Goal: Task Accomplishment & Management: Manage account settings

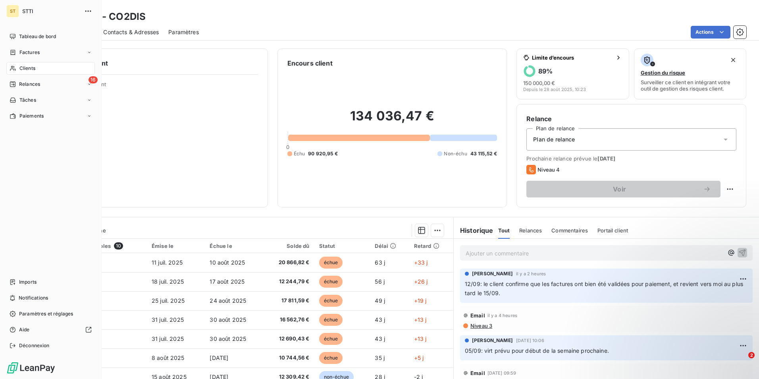
click at [21, 67] on span "Clients" at bounding box center [27, 68] width 16 height 7
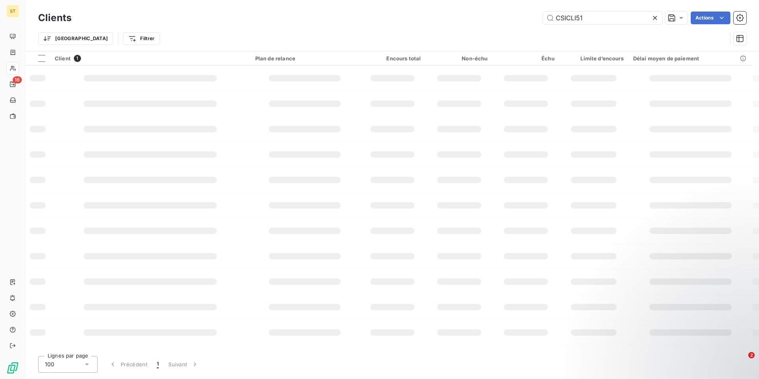
type input "CSICLI51"
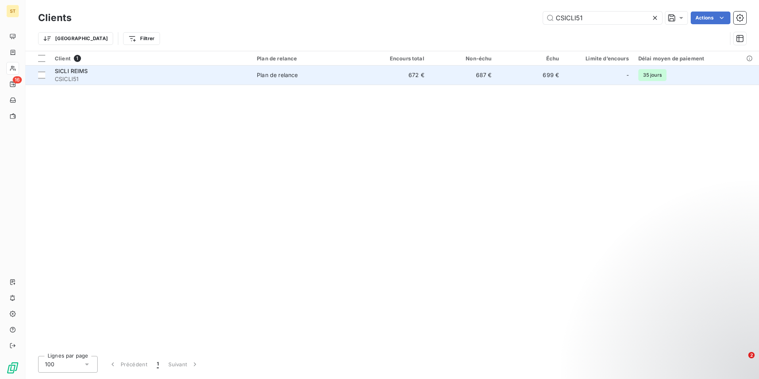
click at [176, 75] on span "CSICLI51" at bounding box center [151, 79] width 193 height 8
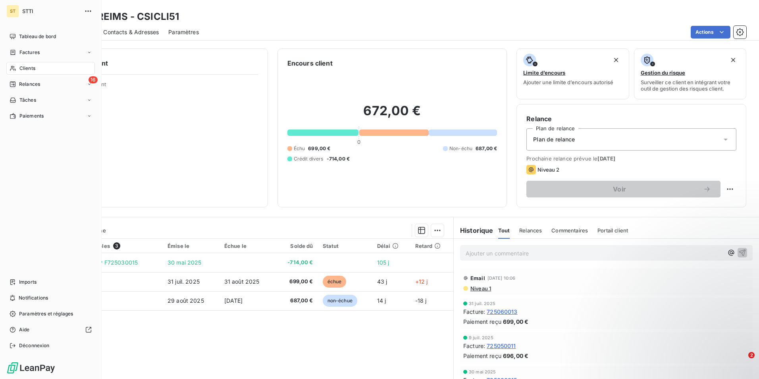
click at [27, 67] on span "Clients" at bounding box center [27, 68] width 16 height 7
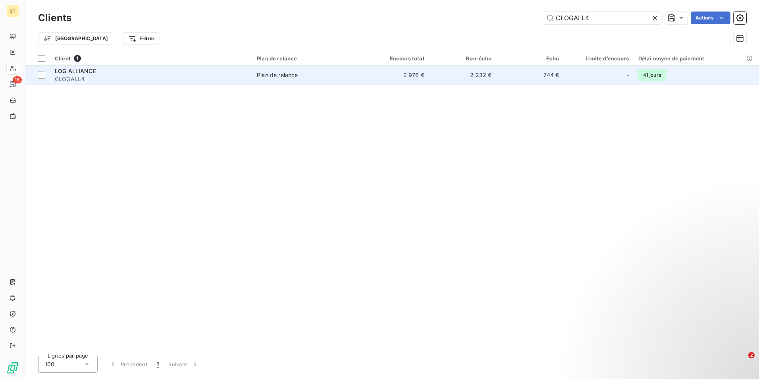
type input "CLOGALL4"
click at [136, 75] on span "CLOGALL4" at bounding box center [151, 79] width 193 height 8
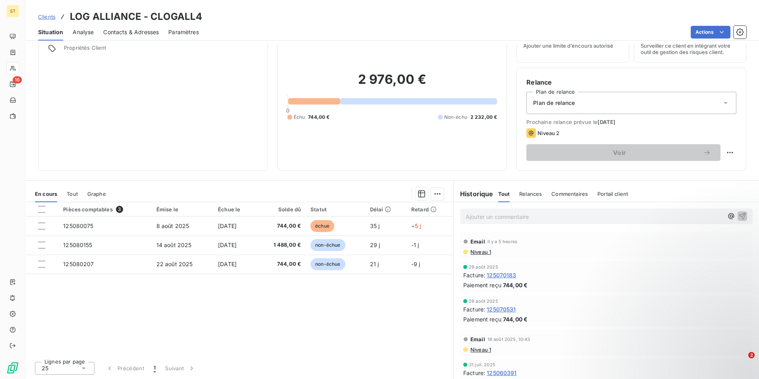
click at [476, 215] on p "Ajouter un commentaire ﻿" at bounding box center [595, 217] width 258 height 10
click at [739, 214] on icon "button" at bounding box center [743, 216] width 8 height 8
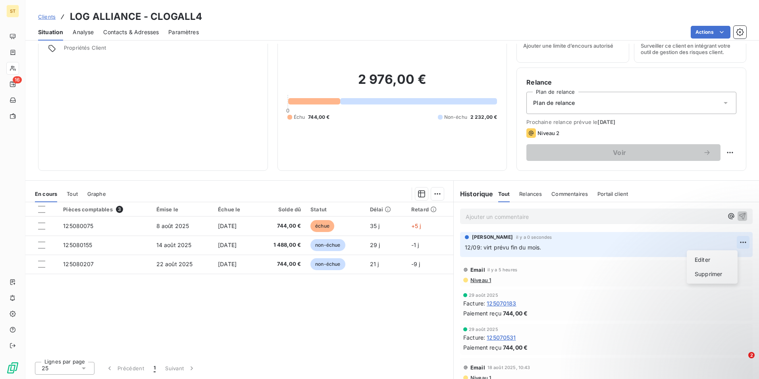
click at [728, 240] on html "ST 16 Clients LOG ALLIANCE - CLOGALL4 Situation Analyse Contacts & Adresses Par…" at bounding box center [379, 189] width 759 height 379
click at [706, 259] on div "Editer" at bounding box center [712, 259] width 44 height 13
click at [739, 247] on icon "button" at bounding box center [743, 247] width 8 height 8
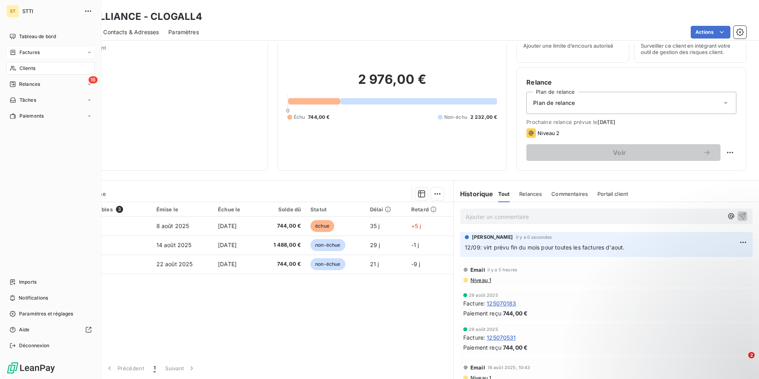
drag, startPoint x: 28, startPoint y: 68, endPoint x: 88, endPoint y: 57, distance: 60.6
click at [28, 68] on span "Clients" at bounding box center [27, 68] width 16 height 7
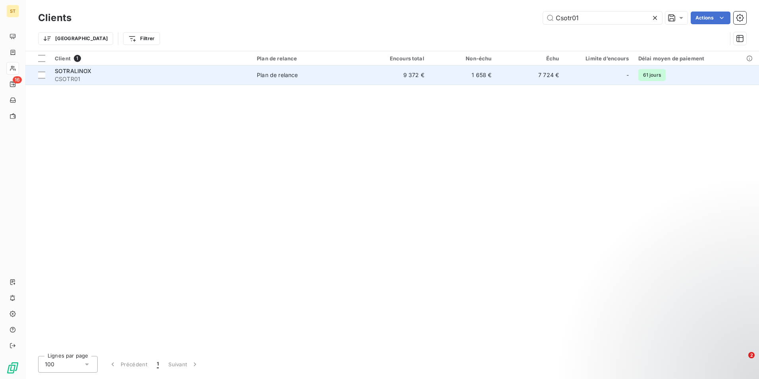
type input "Csotr01"
click at [231, 72] on div "SOTRALINOX" at bounding box center [151, 71] width 193 height 8
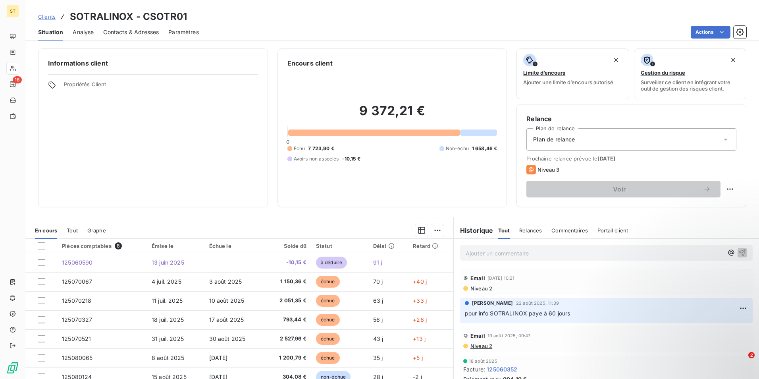
scroll to position [37, 0]
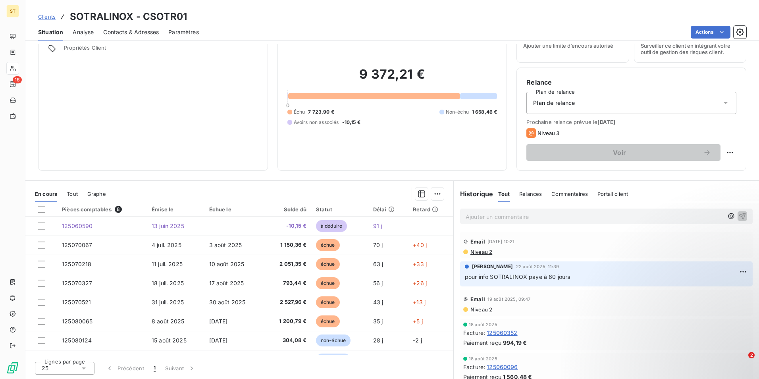
click at [722, 104] on icon at bounding box center [726, 103] width 8 height 8
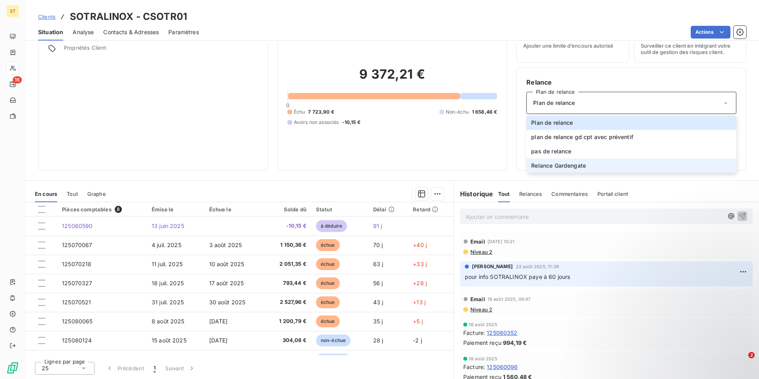
click at [558, 165] on span "Relance Gardengate" at bounding box center [558, 166] width 55 height 8
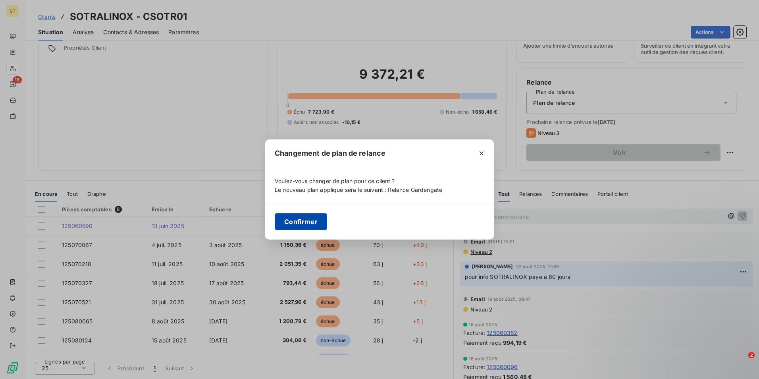
click at [306, 222] on button "Confirmer" at bounding box center [301, 221] width 52 height 17
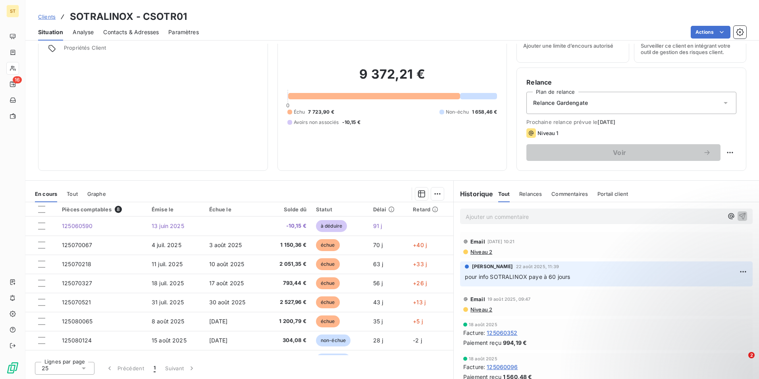
click at [279, 28] on div "Actions" at bounding box center [477, 32] width 538 height 13
click at [401, 25] on div "Situation Analyse Contacts & Adresses Paramètres Actions" at bounding box center [392, 32] width 734 height 17
click at [727, 154] on html "ST 16 Clients SOTRALINOX - CSOTR01 Situation Analyse Contacts & Adresses Paramè…" at bounding box center [379, 189] width 759 height 379
click at [672, 171] on div "Replanifier cette action" at bounding box center [691, 170] width 71 height 13
select select "8"
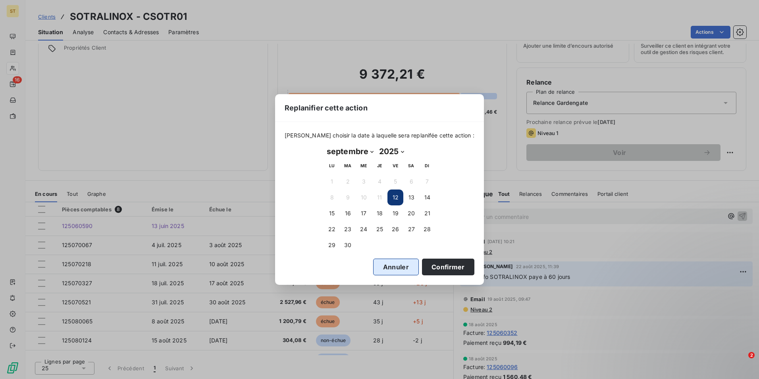
click at [381, 262] on button "Annuler" at bounding box center [396, 267] width 46 height 17
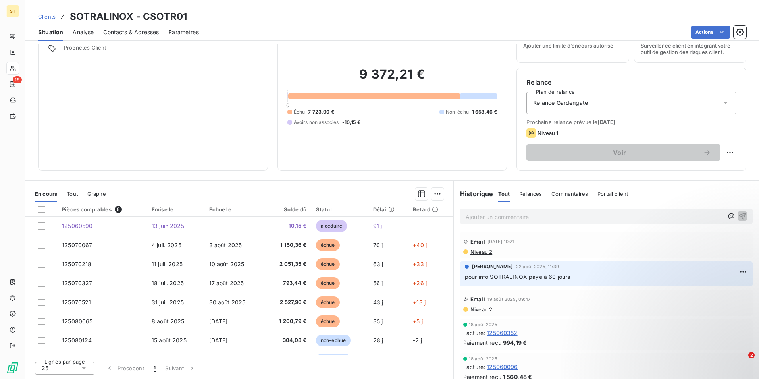
click at [306, 20] on div "Clients SOTRALINOX - CSOTR01" at bounding box center [392, 17] width 734 height 14
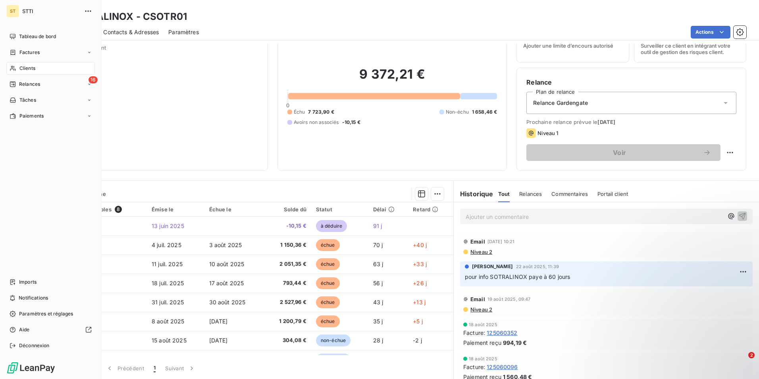
click at [22, 64] on div "Clients" at bounding box center [50, 68] width 89 height 13
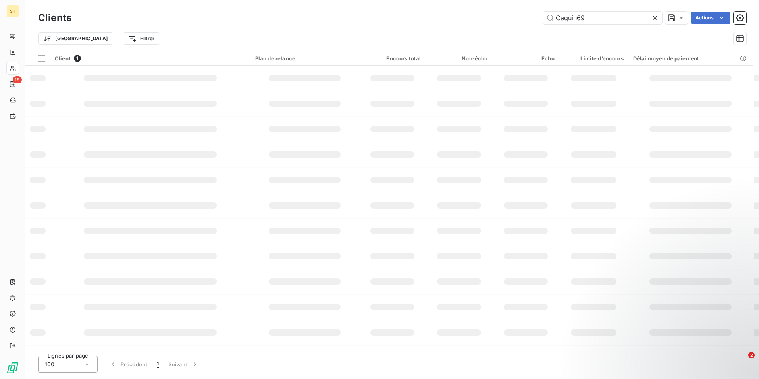
type input "Caquin69"
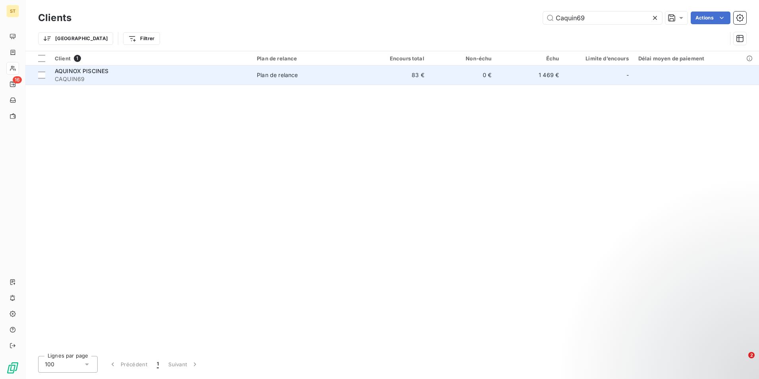
click at [110, 75] on span "CAQUIN69" at bounding box center [151, 79] width 193 height 8
